Goal: Information Seeking & Learning: Learn about a topic

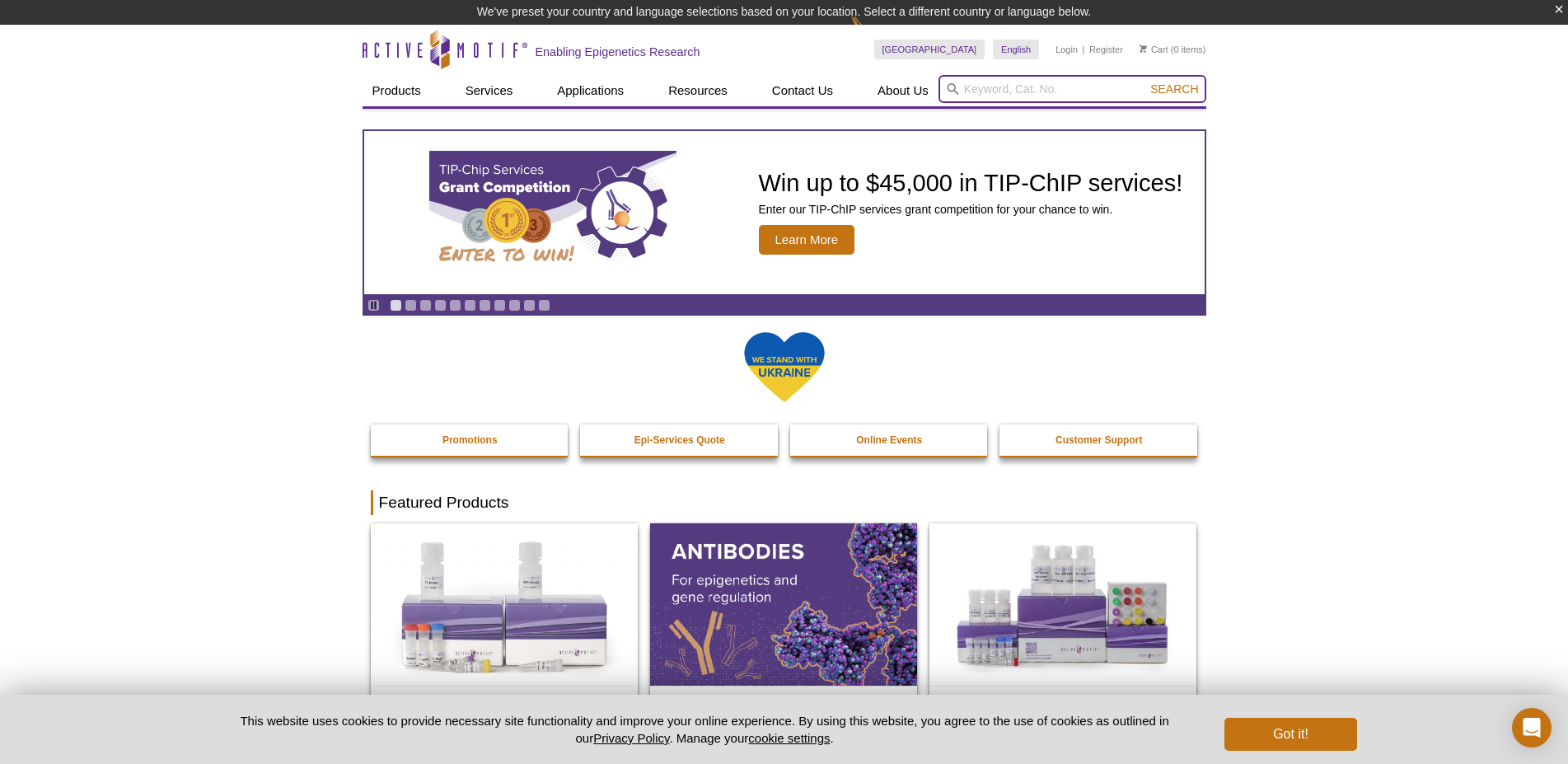
click at [1022, 84] on input "search" at bounding box center [1072, 89] width 267 height 28
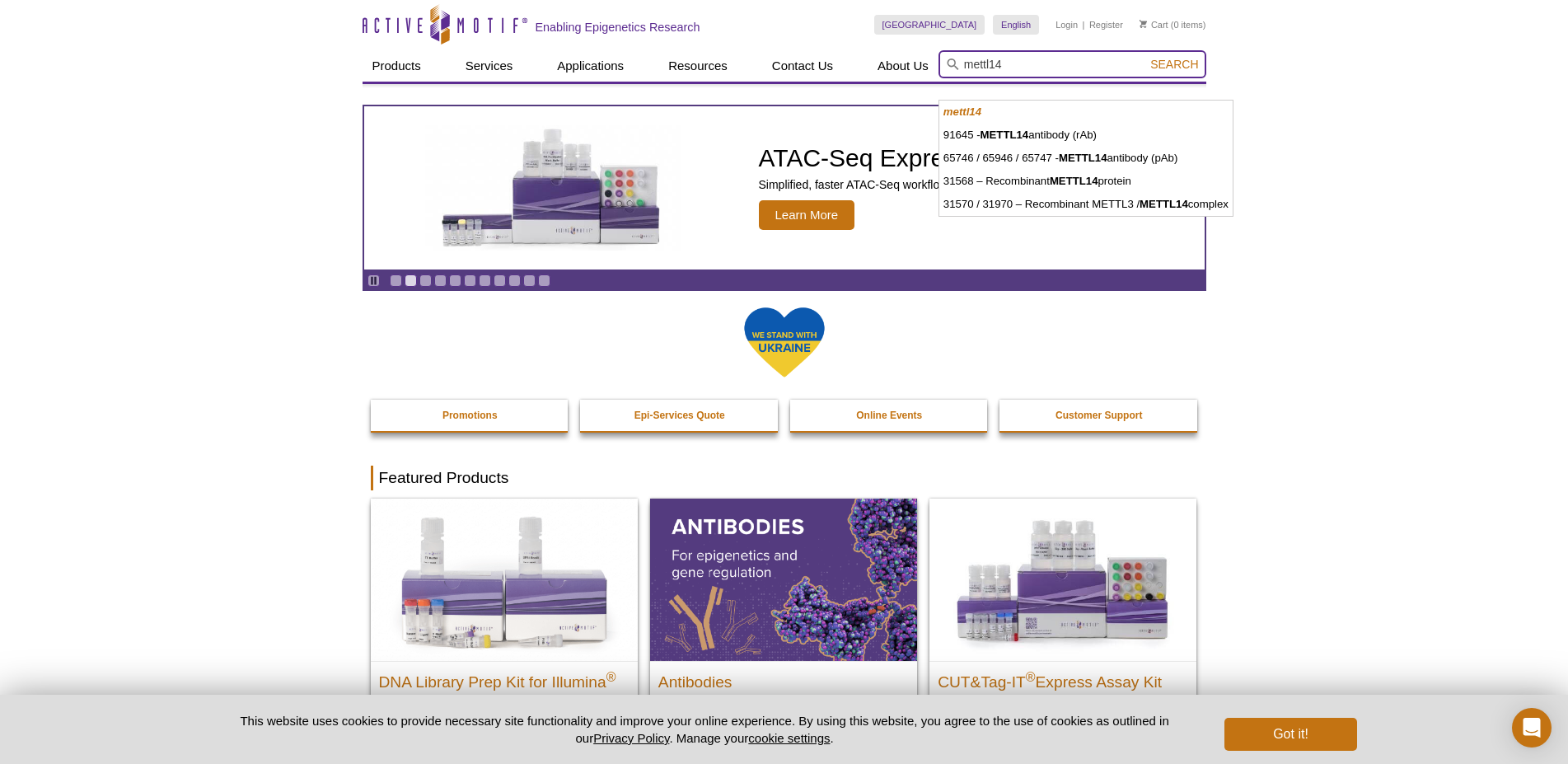
type input "mettl14"
click at [1145, 57] on button "Search" at bounding box center [1173, 65] width 58 height 15
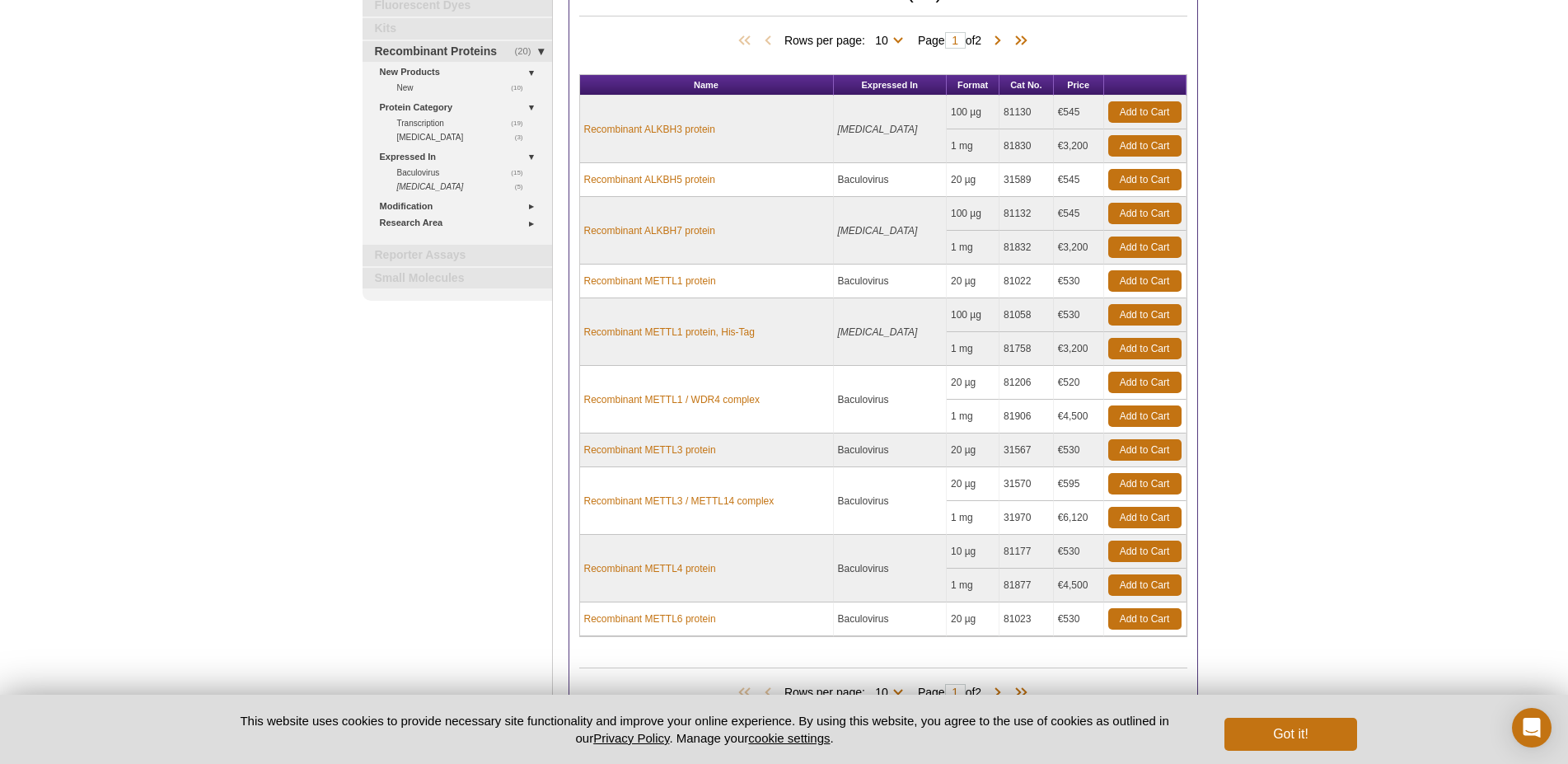
scroll to position [252, 0]
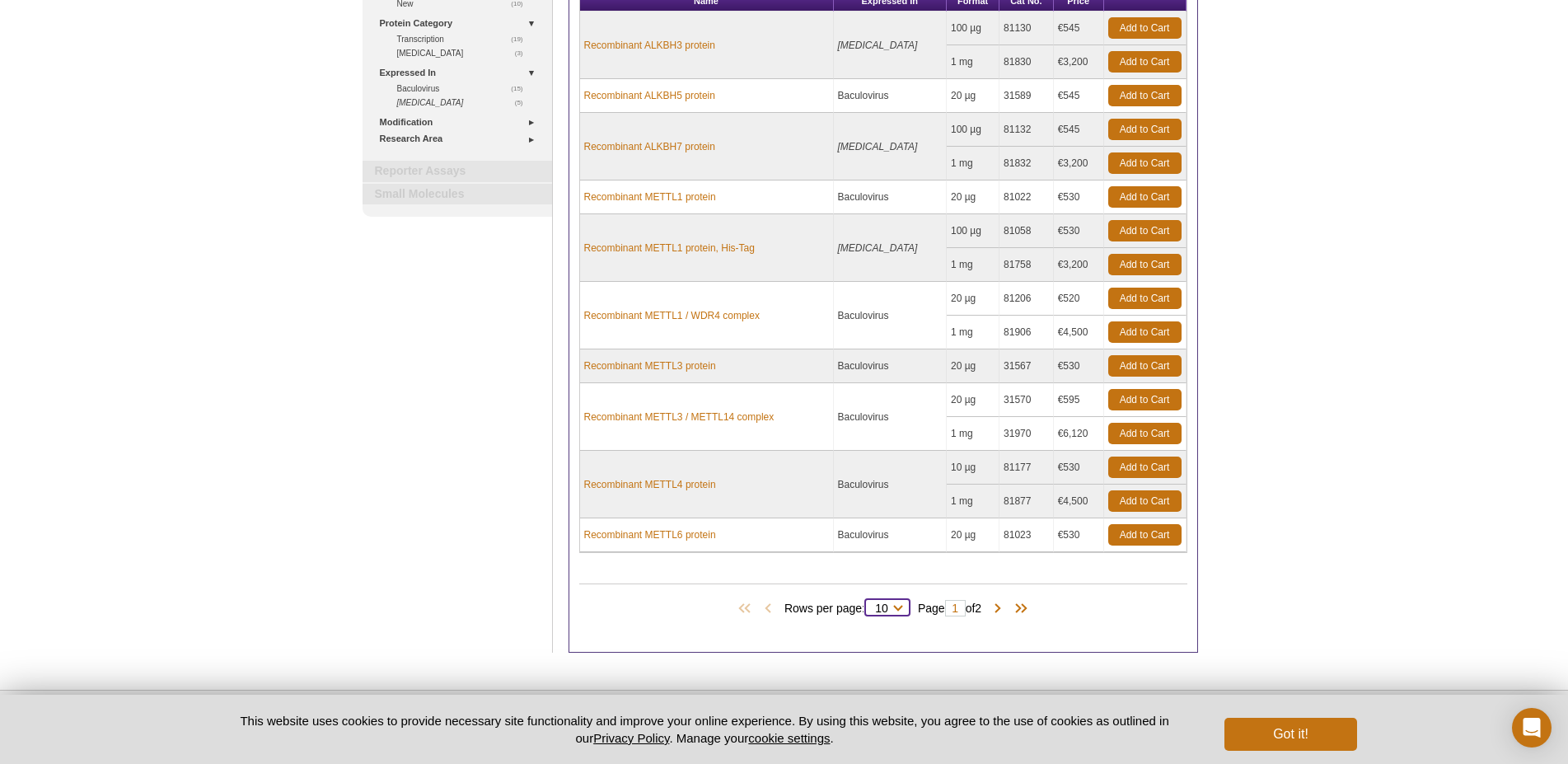
click at [865, 605] on select "10 All" at bounding box center [881, 612] width 33 height 15
select select "20"
click option "All" at bounding box center [0, 0] width 0 height 0
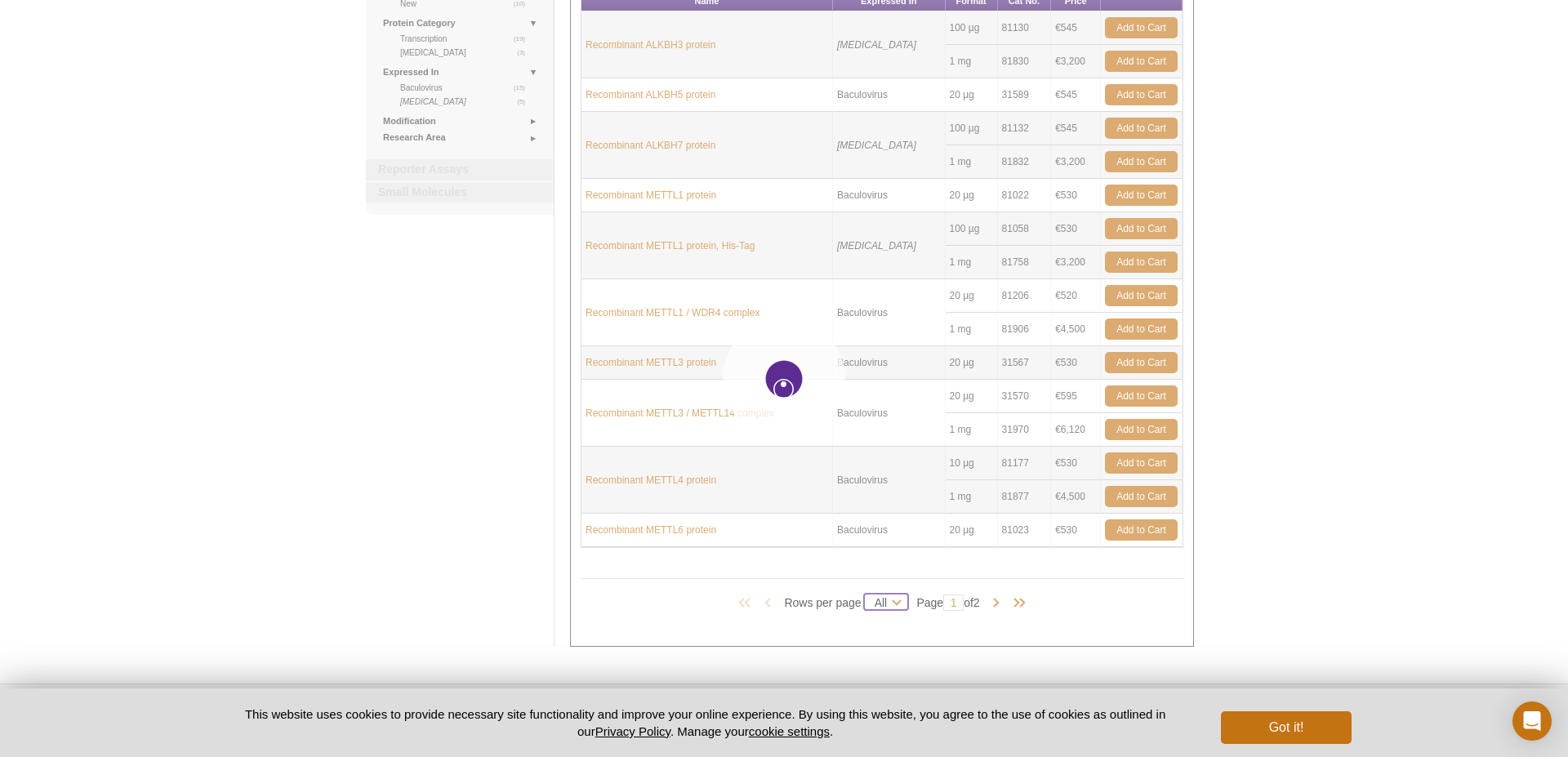
select select "20"
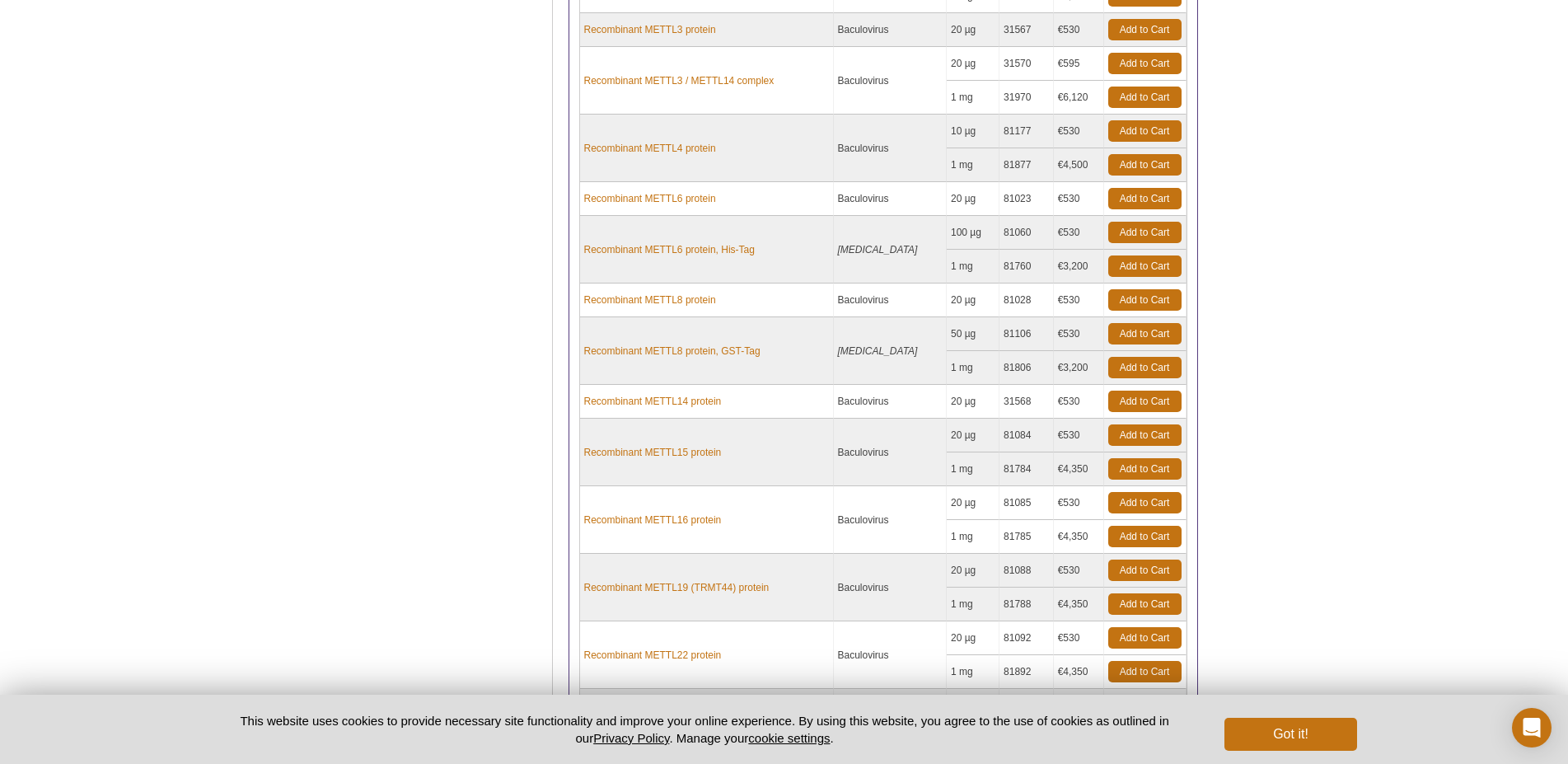
scroll to position [673, 0]
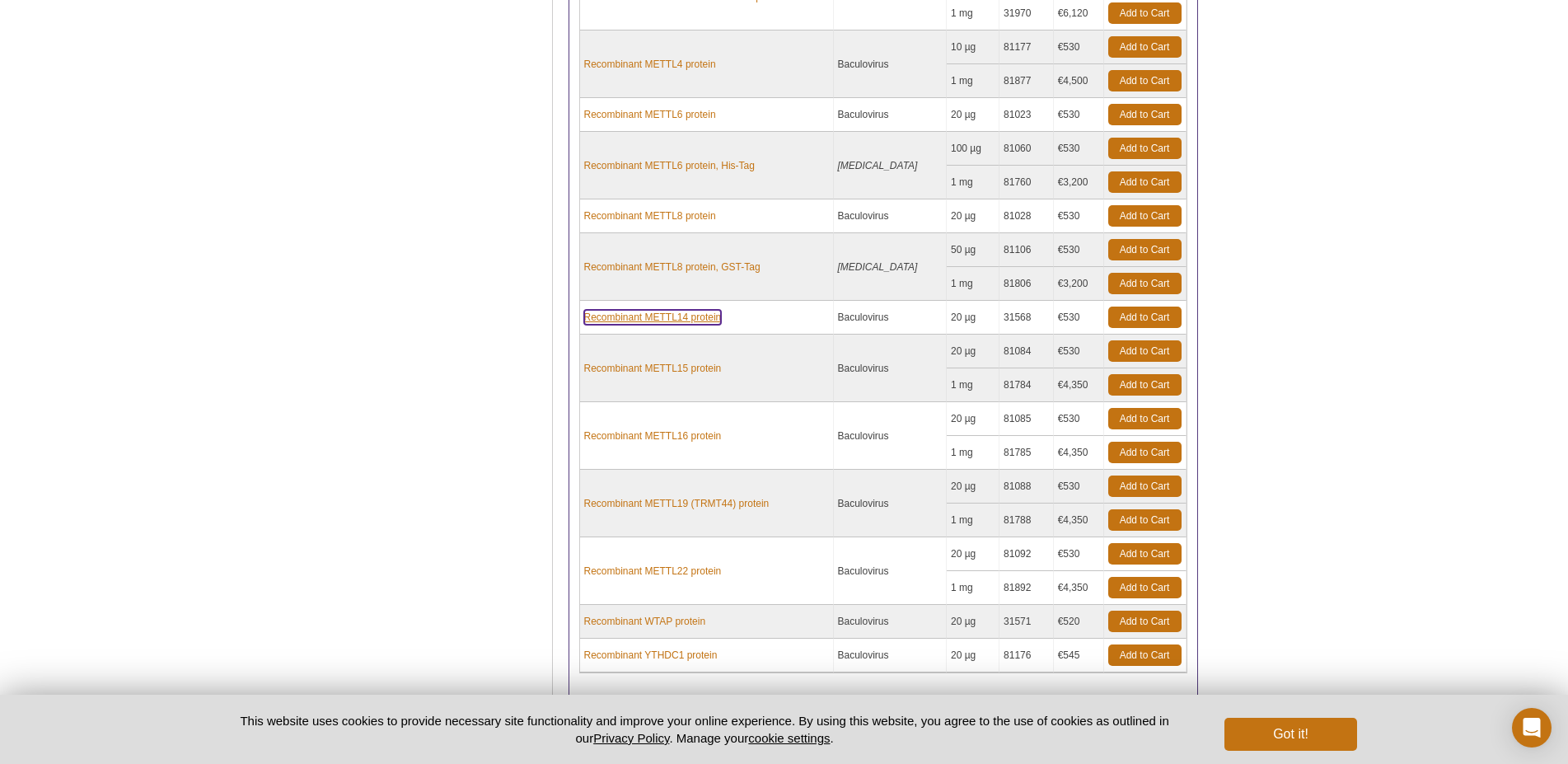
click at [693, 320] on link "Recombinant METTL14 protein" at bounding box center [653, 318] width 138 height 15
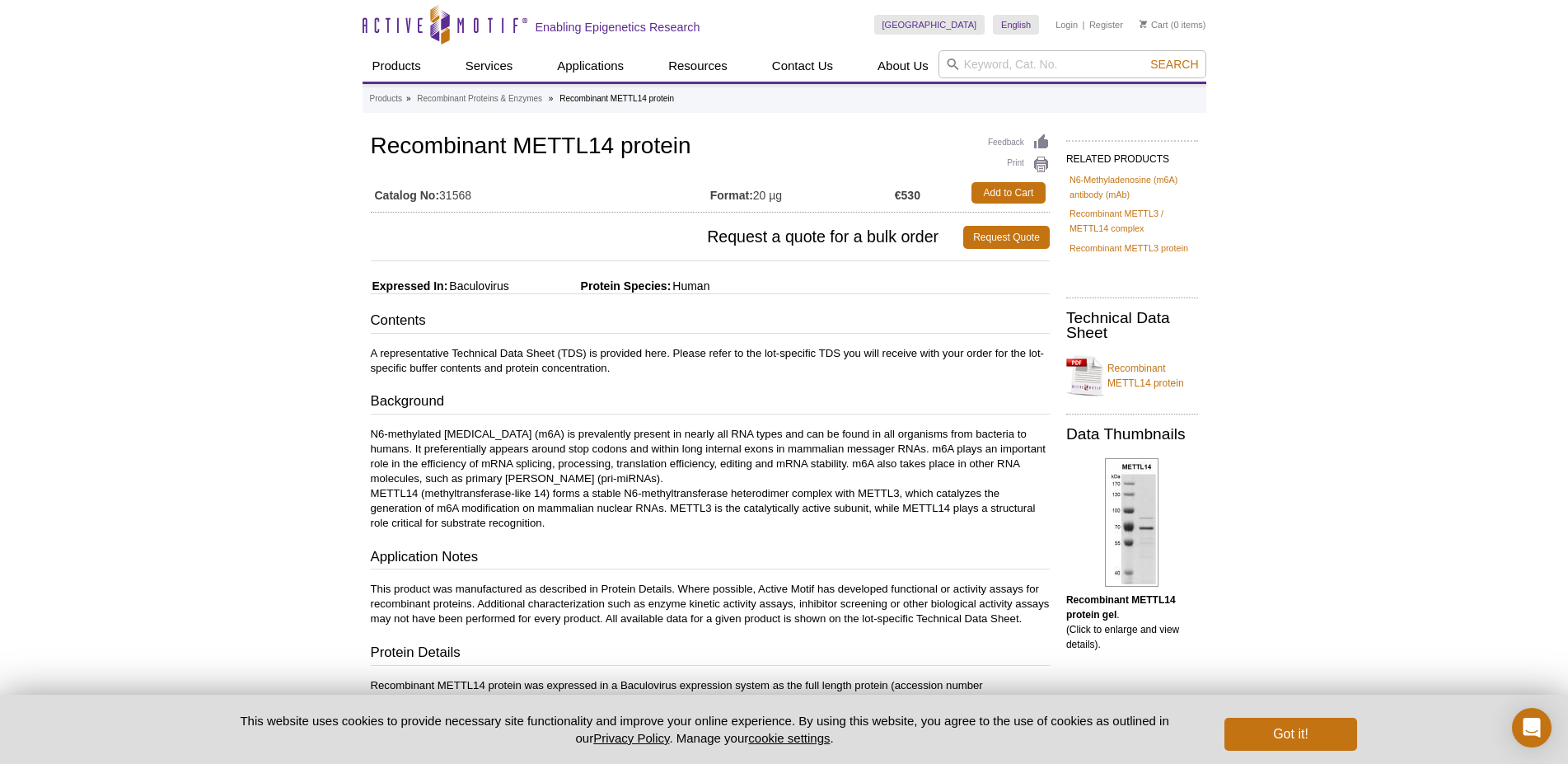
click at [1421, 240] on div "Active Motif Logo Enabling Epigenetics Research 0 Search Skip to content Active…" at bounding box center [784, 586] width 1568 height 1172
